Goal: Task Accomplishment & Management: Manage account settings

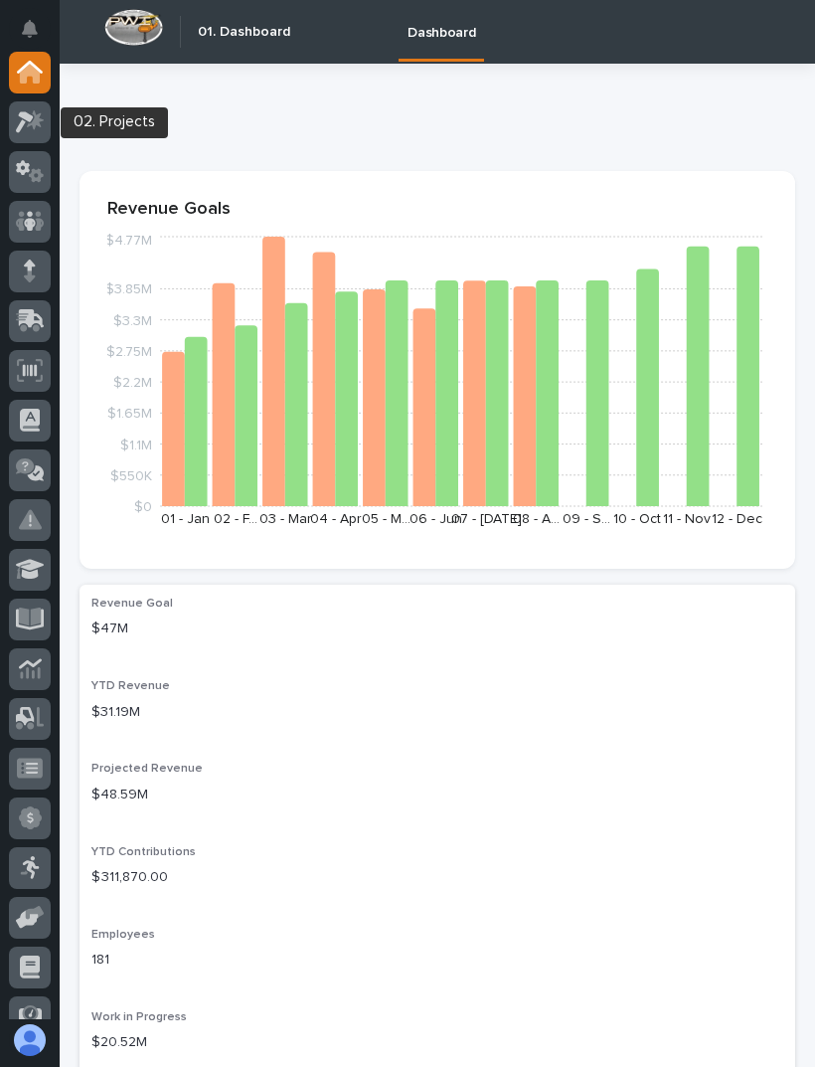
click at [38, 131] on icon at bounding box center [30, 121] width 29 height 23
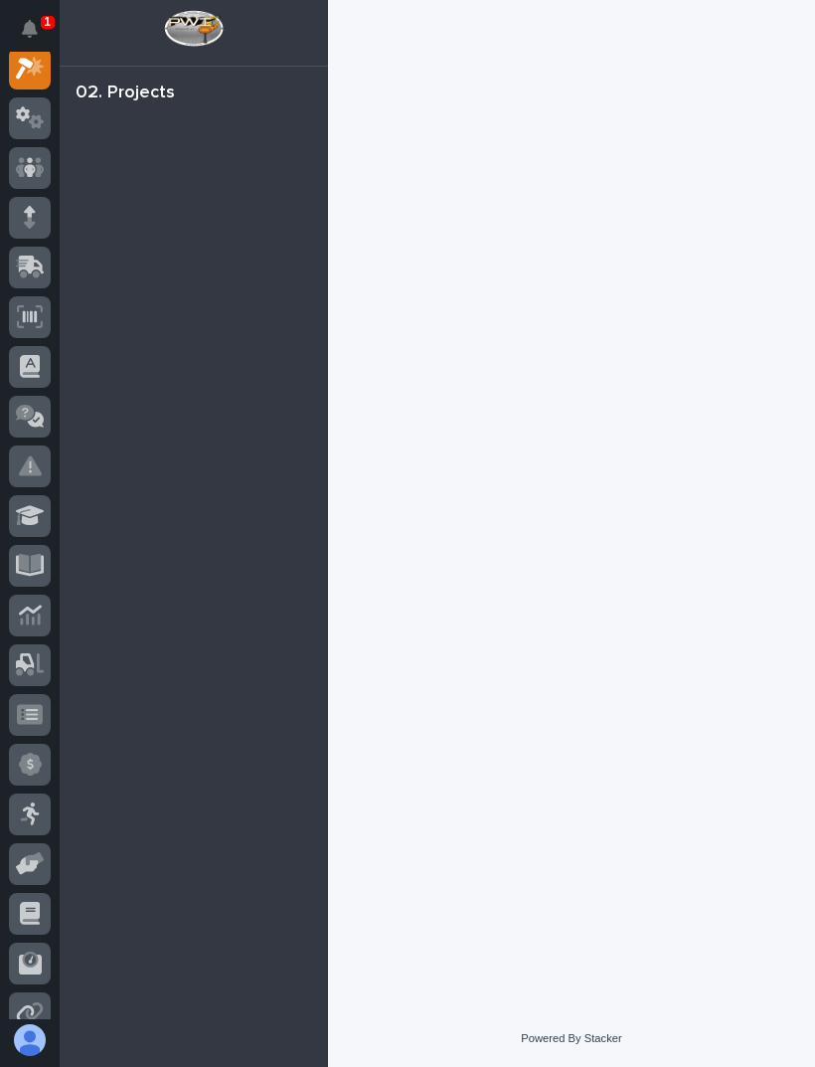
scroll to position [50, 0]
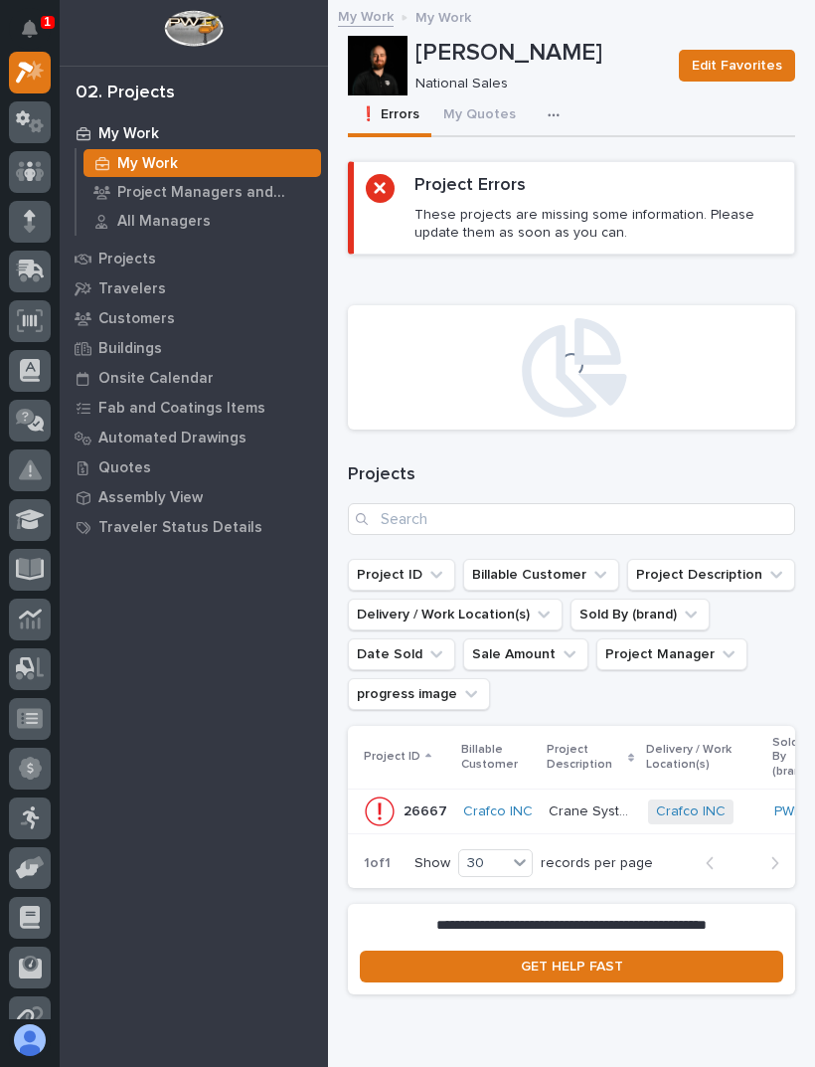
click at [485, 122] on button "My Quotes" at bounding box center [480, 116] width 96 height 42
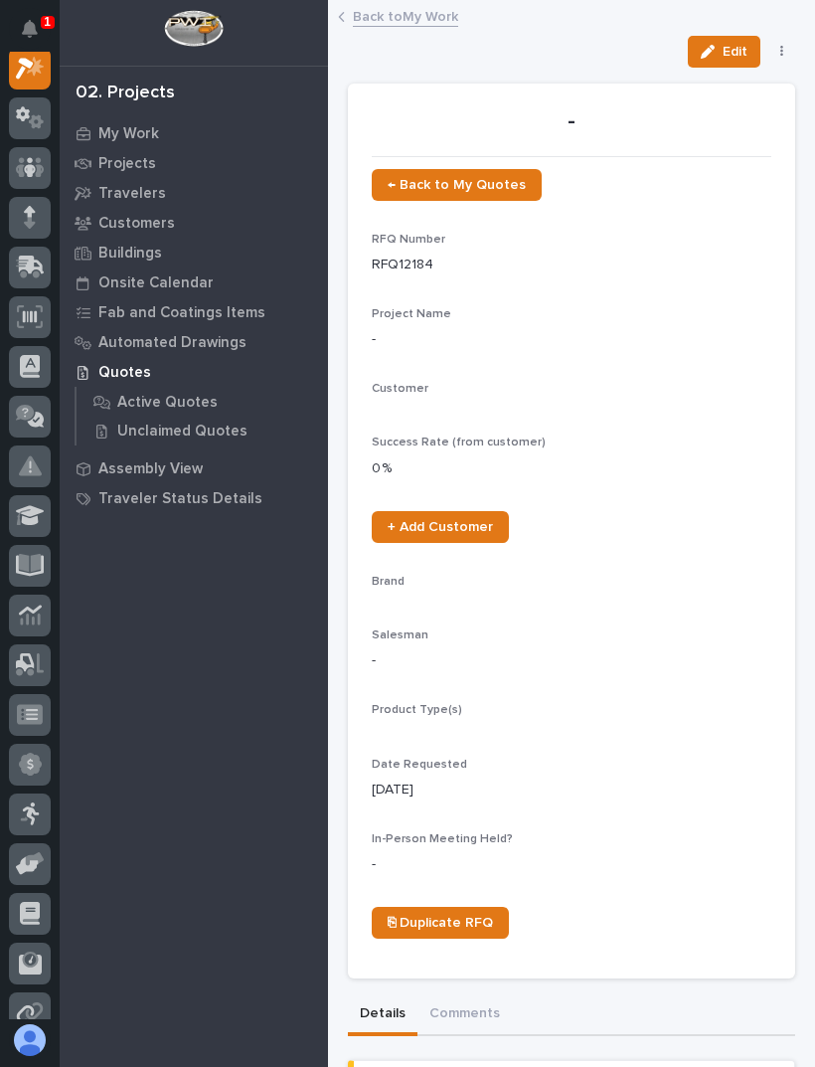
scroll to position [50, 0]
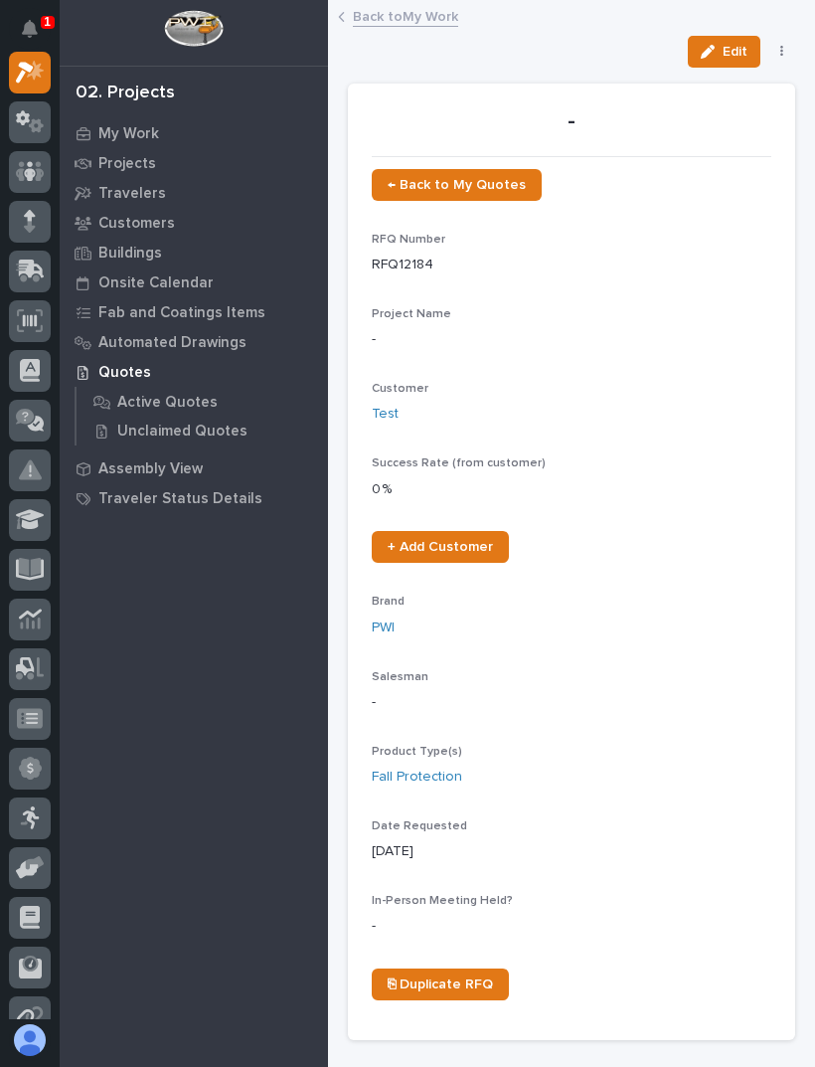
click at [435, 10] on link "Back to My Work" at bounding box center [405, 15] width 105 height 23
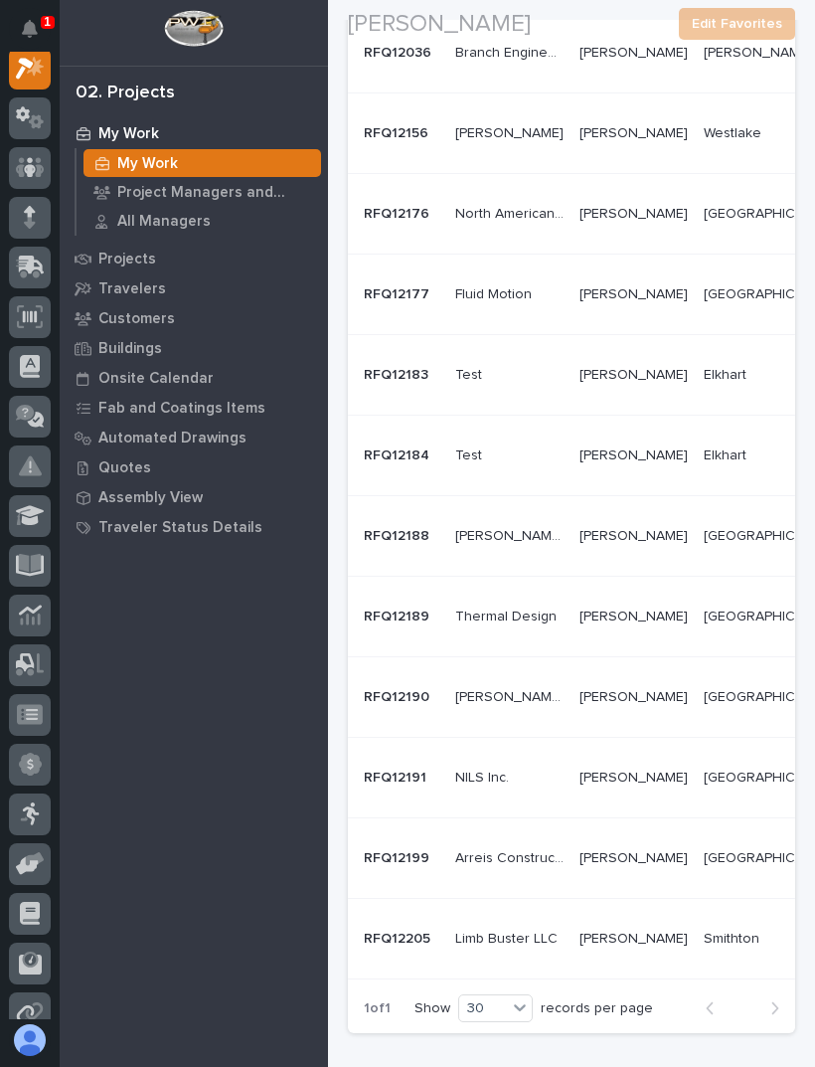
scroll to position [689, 0]
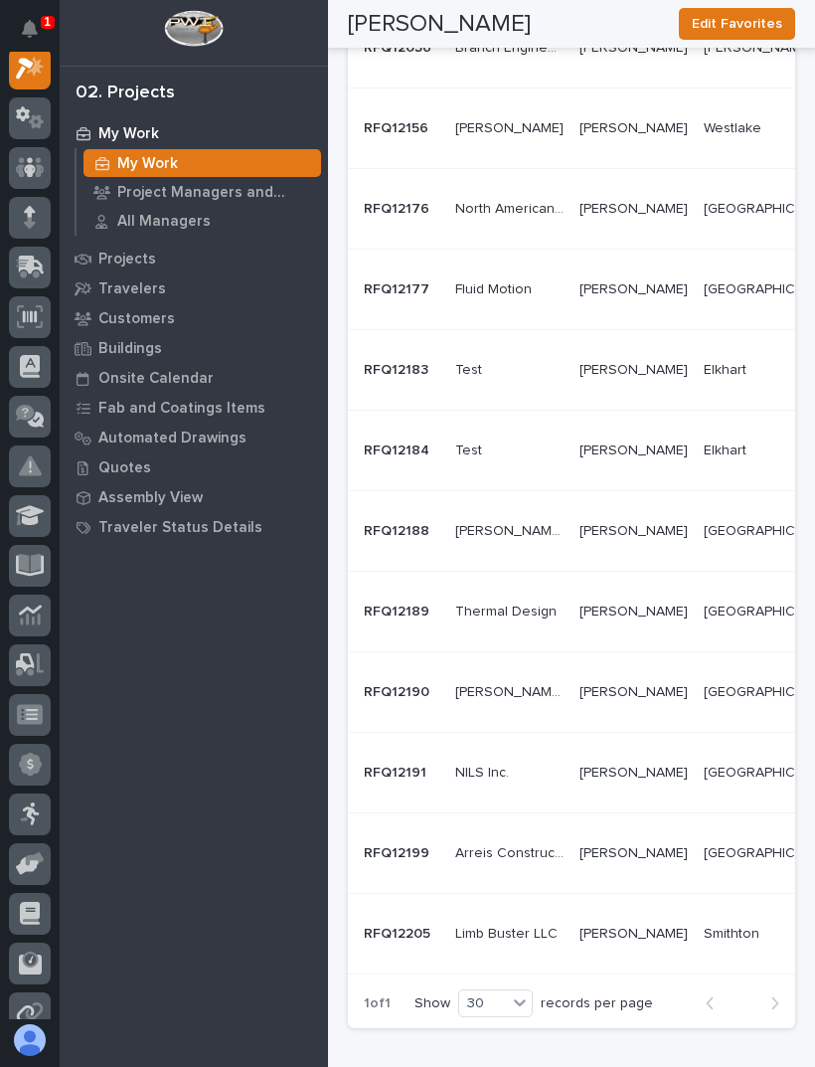
click at [572, 911] on td "[PERSON_NAME] [PERSON_NAME]" at bounding box center [634, 933] width 124 height 81
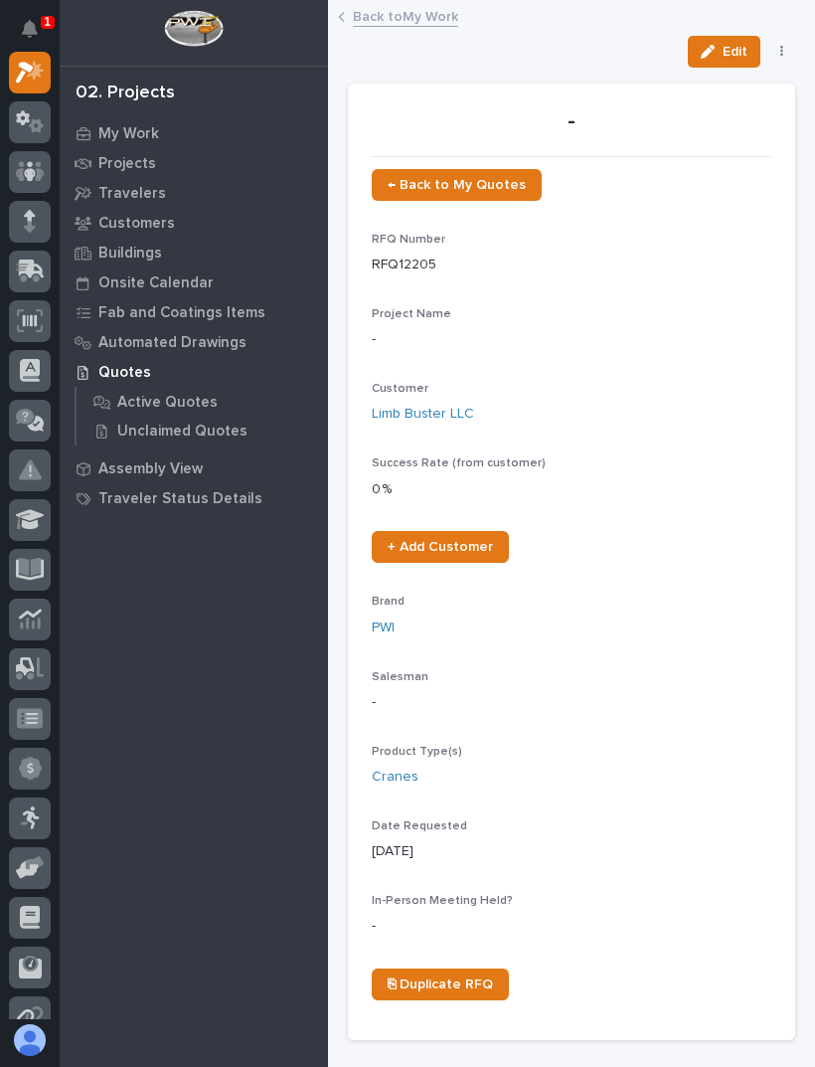
click at [420, 24] on link "Back to My Work" at bounding box center [405, 15] width 105 height 23
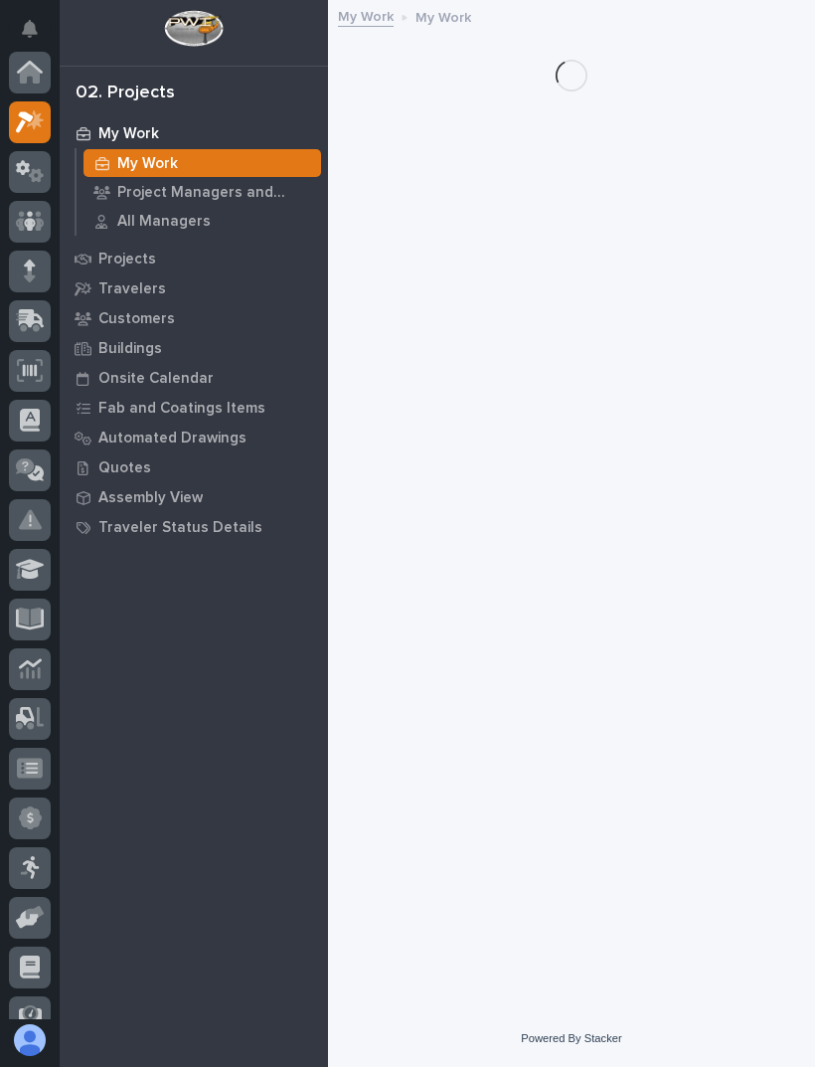
scroll to position [54, 0]
